Goal: Task Accomplishment & Management: Manage account settings

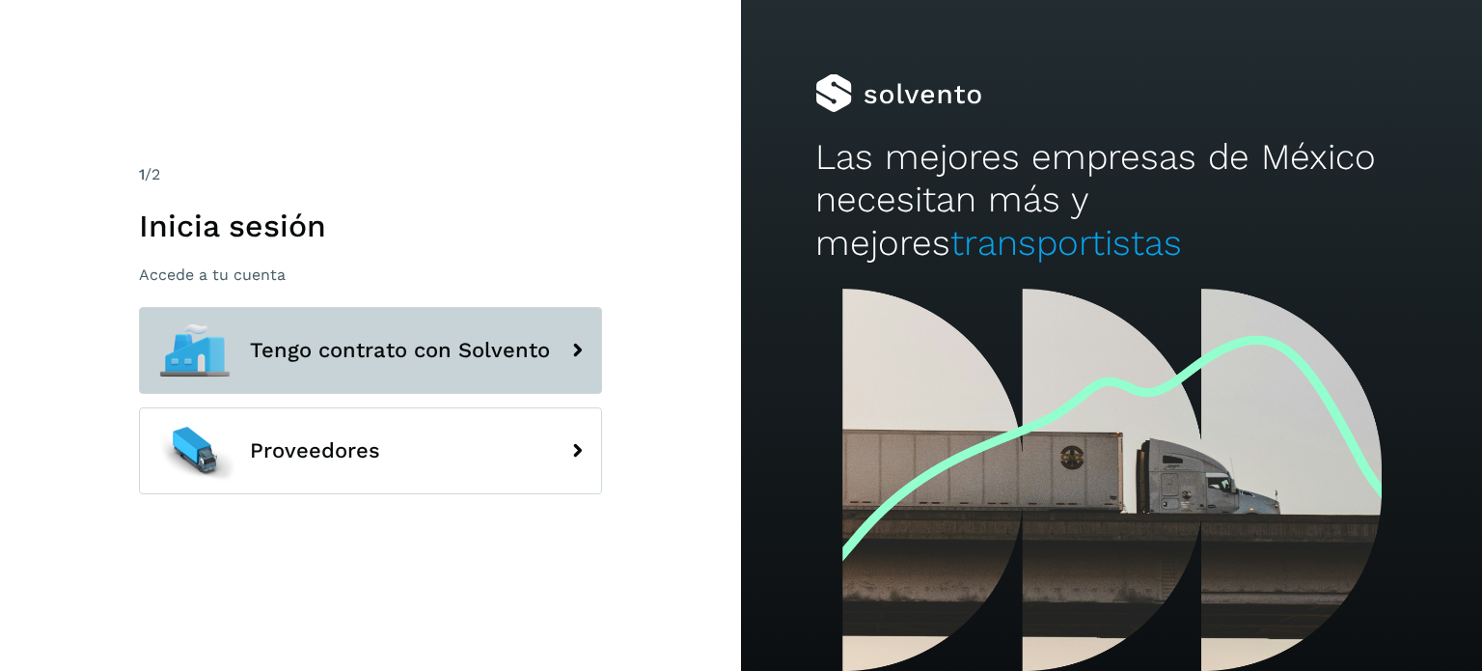
click at [380, 334] on button "Tengo contrato con Solvento" at bounding box center [370, 350] width 463 height 87
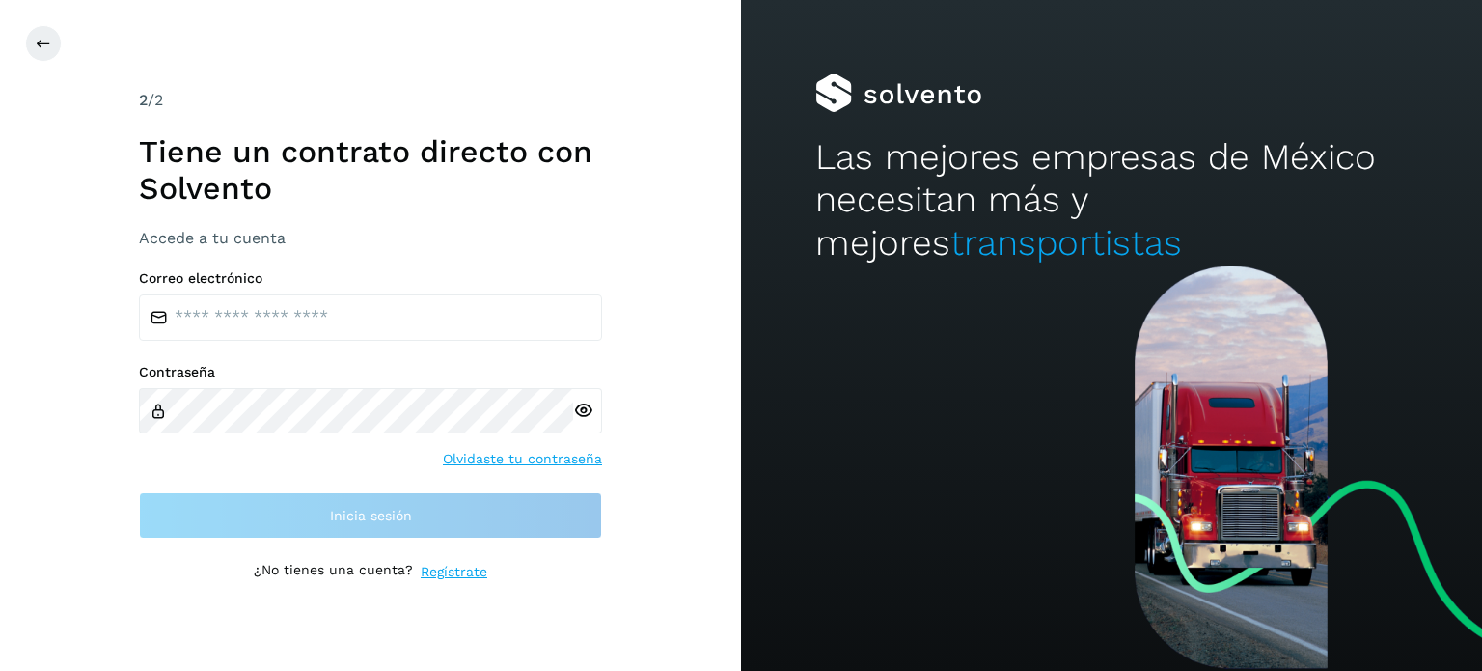
click at [274, 347] on div "Correo electrónico Contraseña Olvidaste tu contraseña Inicia sesión" at bounding box center [370, 404] width 463 height 268
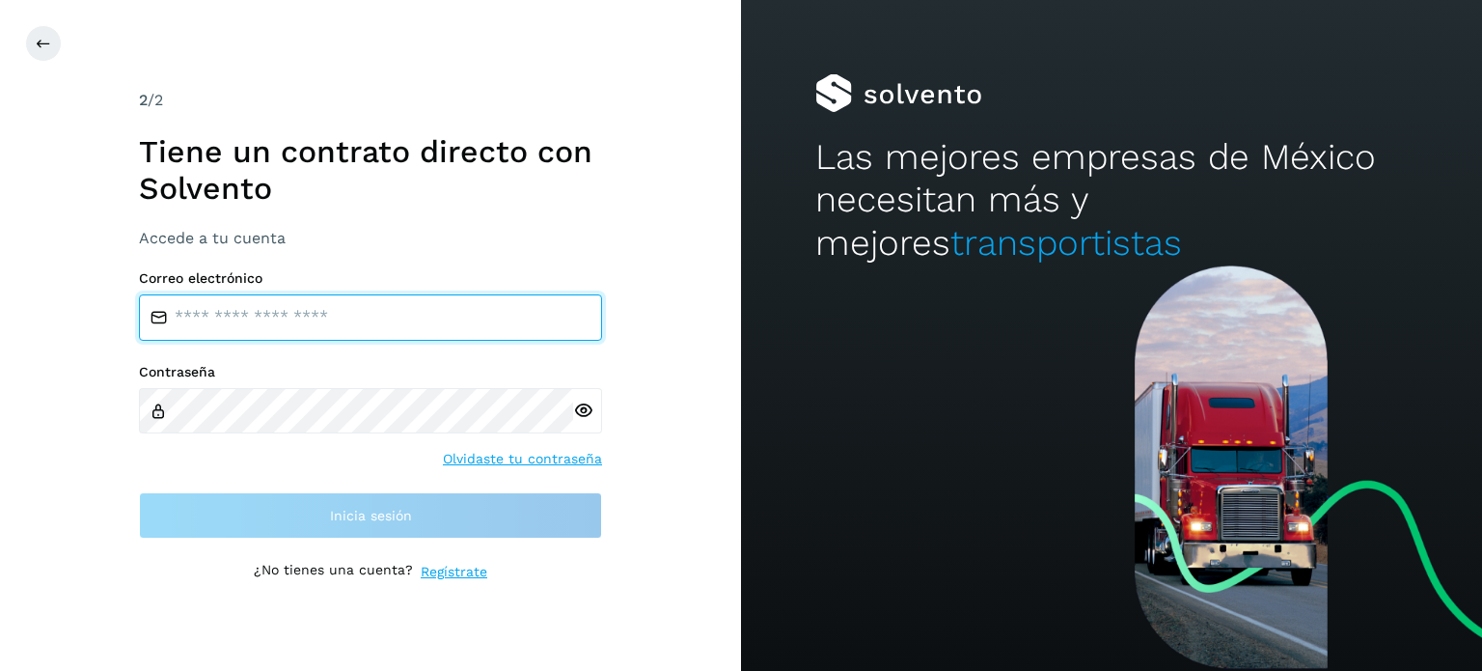
click at [288, 318] on input "email" at bounding box center [370, 317] width 463 height 46
type input "**********"
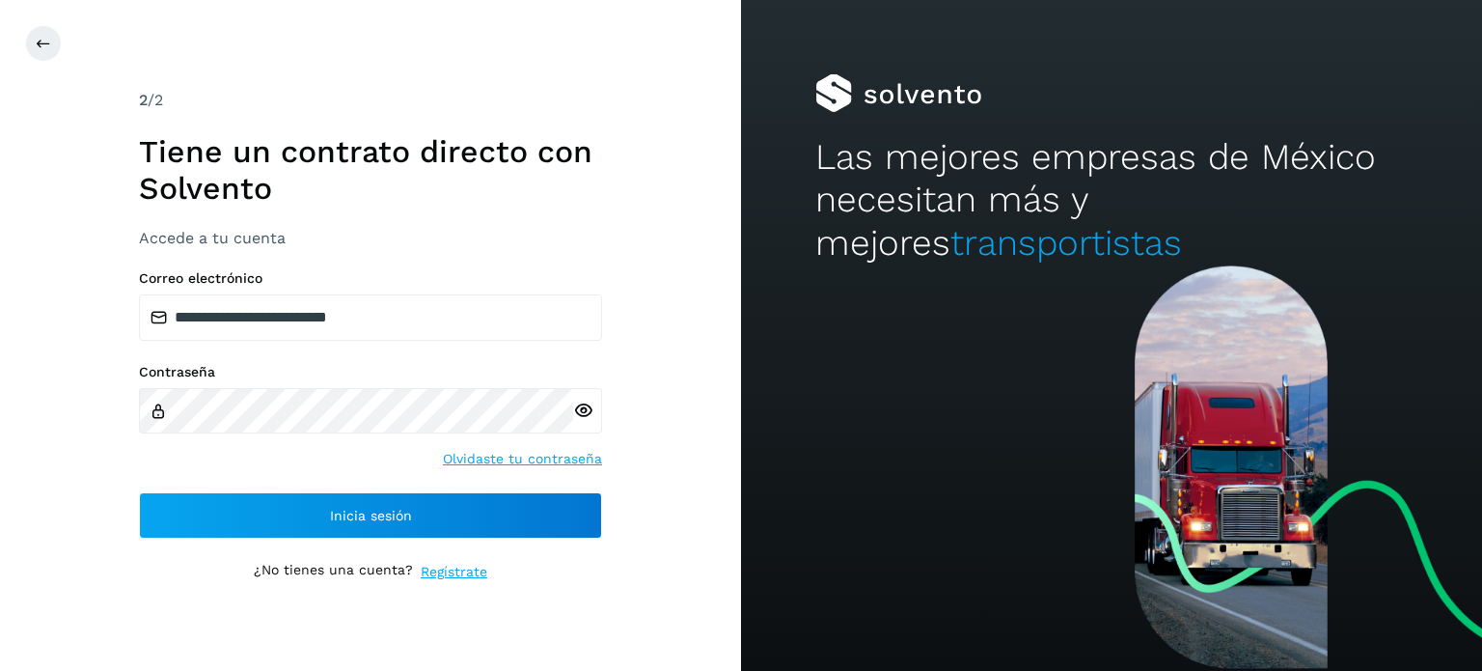
click at [586, 417] on icon at bounding box center [583, 410] width 20 height 20
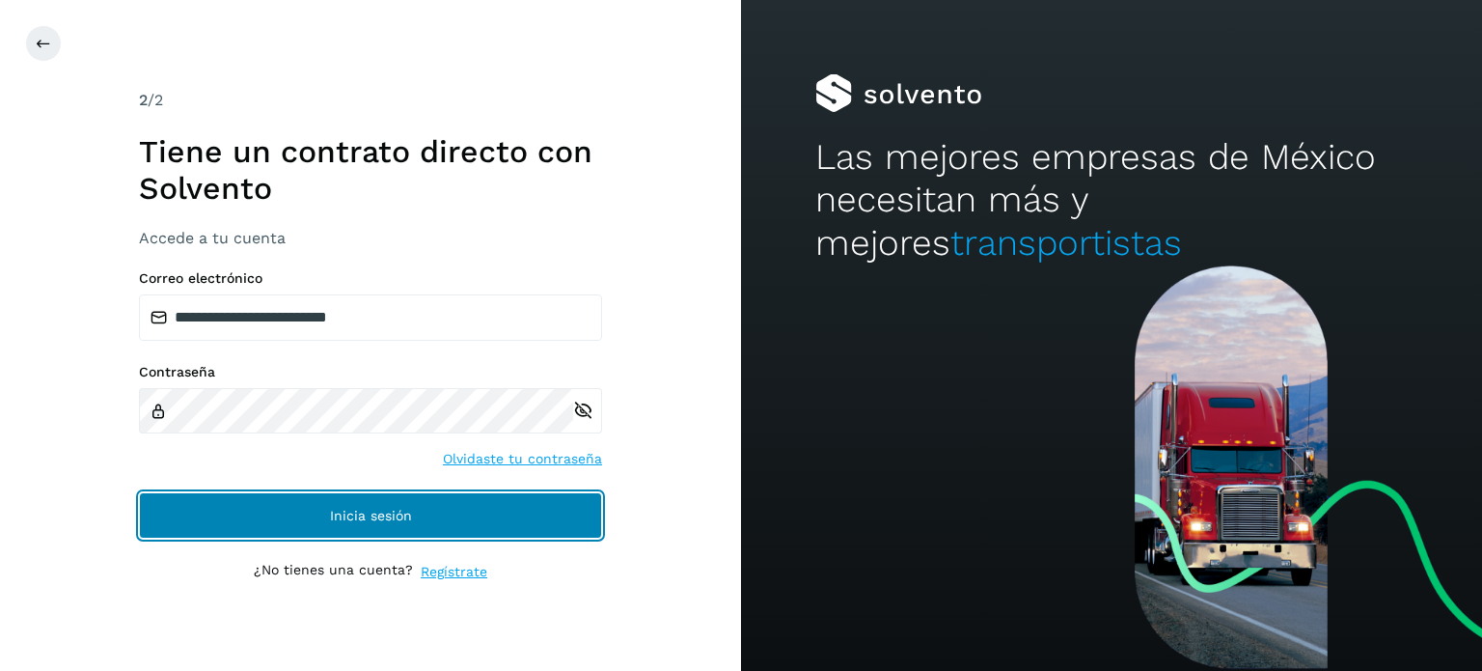
click at [385, 516] on span "Inicia sesión" at bounding box center [371, 515] width 82 height 14
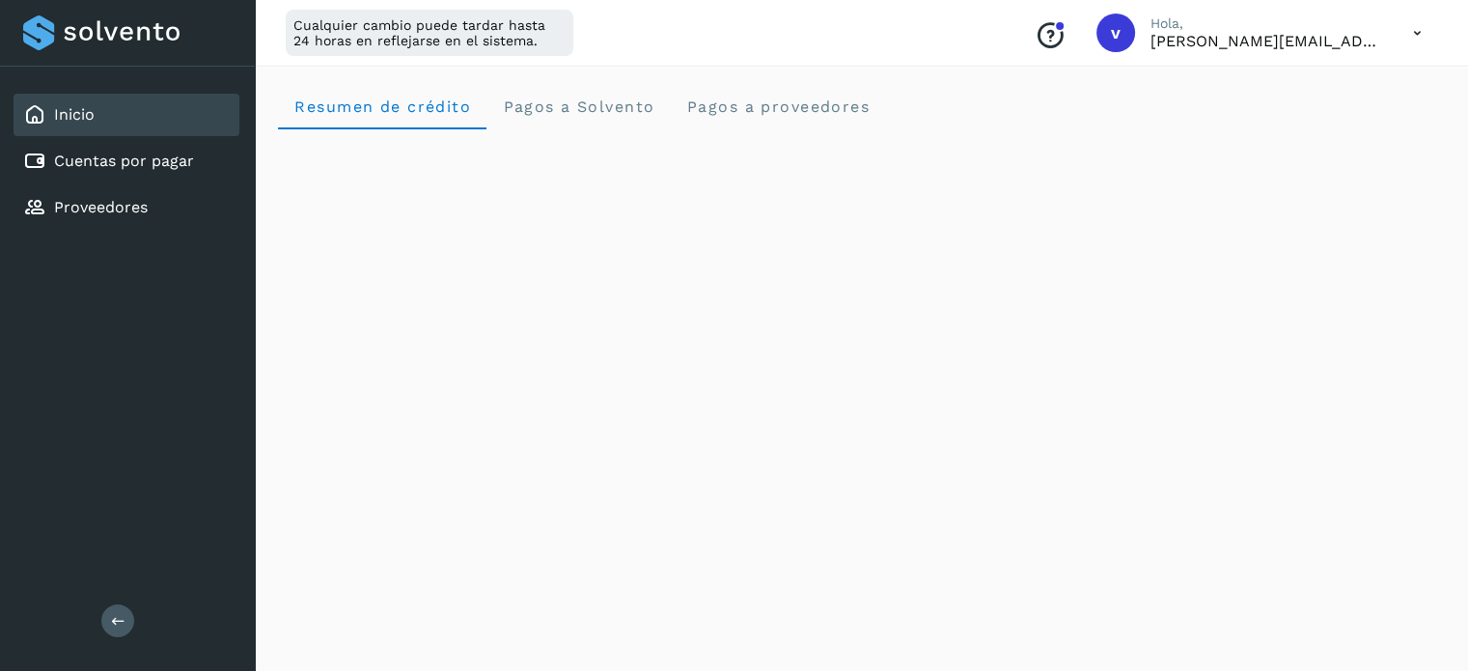
click at [1411, 31] on icon at bounding box center [1417, 34] width 40 height 40
click at [1381, 123] on div "Cerrar sesión" at bounding box center [1321, 124] width 230 height 37
